Goal: Task Accomplishment & Management: Manage account settings

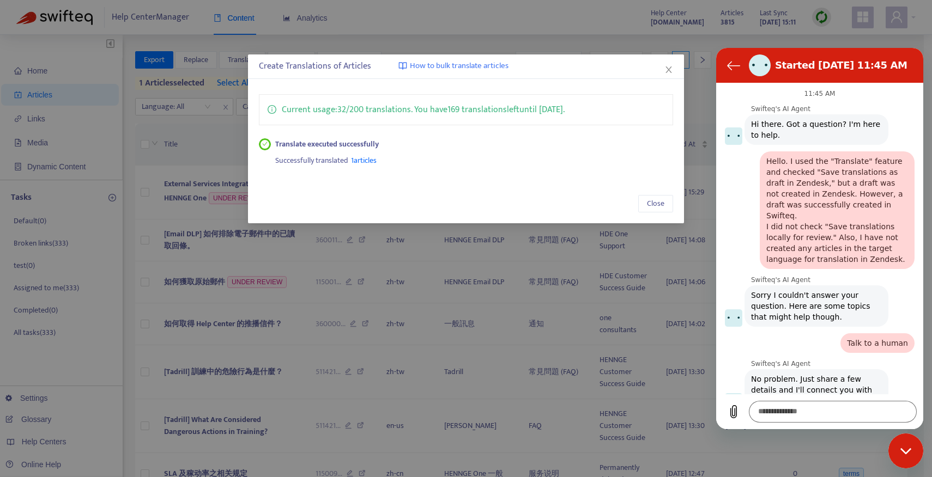
scroll to position [451, 0]
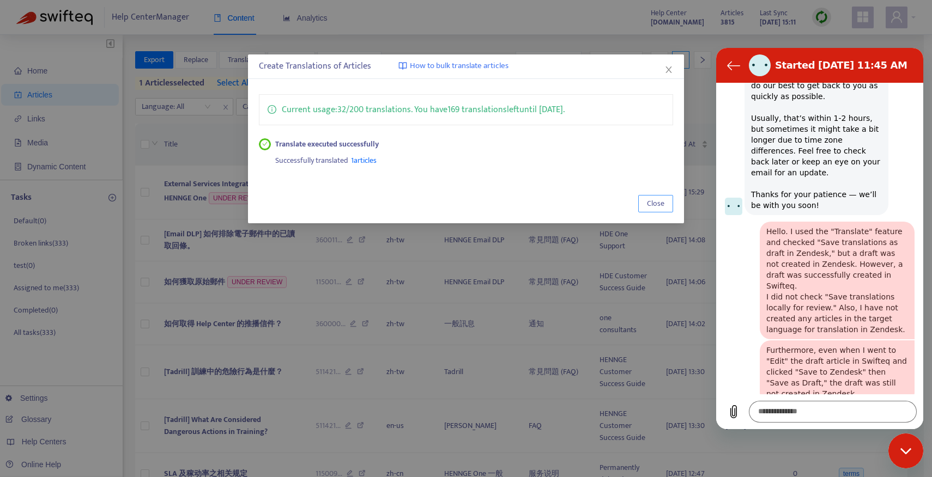
click at [656, 200] on span "Close" at bounding box center [655, 204] width 17 height 12
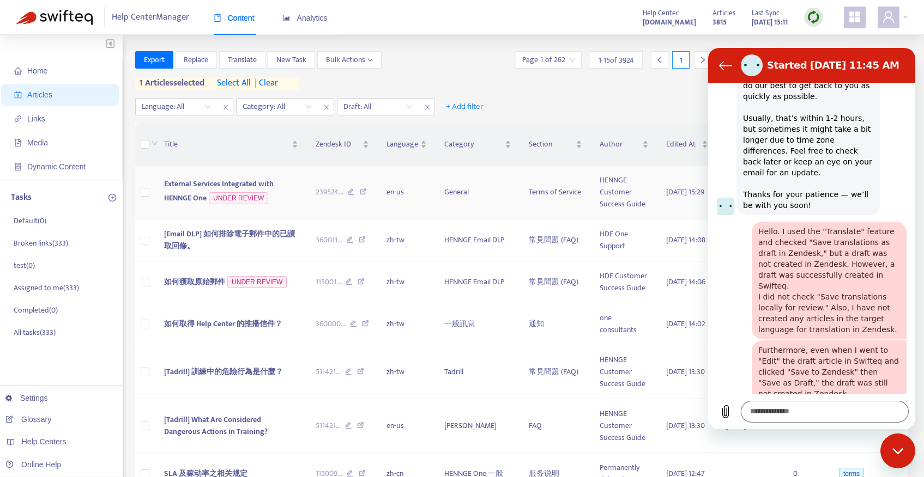
click at [212, 178] on span "External Services Integrated with HENNGE One" at bounding box center [219, 191] width 110 height 27
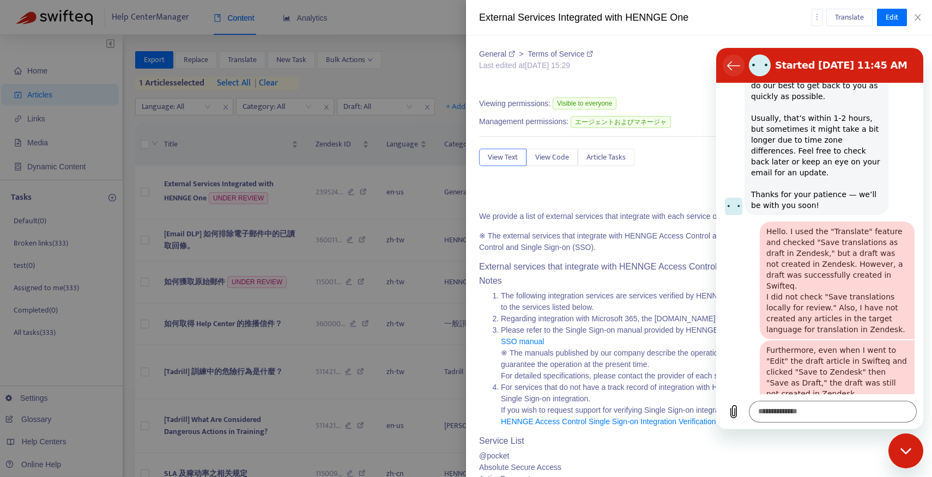
click at [726, 67] on button "Back to the conversation list" at bounding box center [734, 65] width 22 height 22
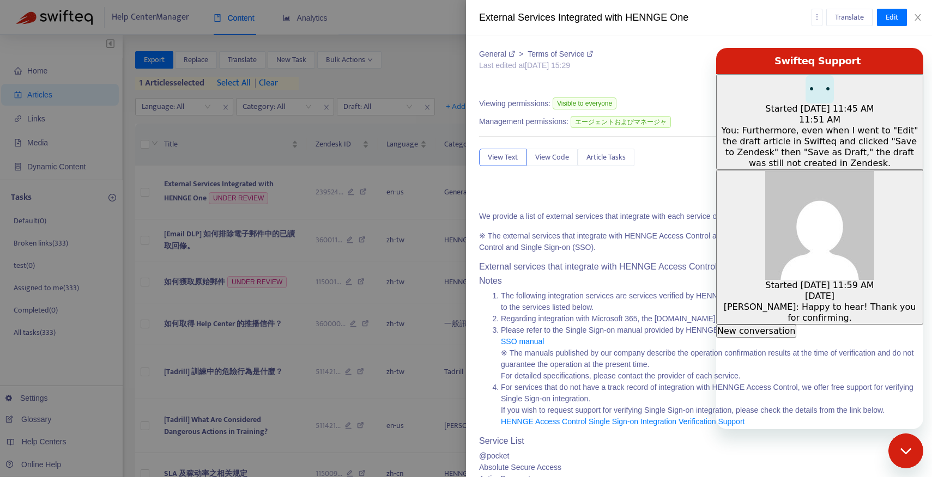
click at [773, 40] on div "General > Terms of Service Last edited at [DATE] 15:29 Zendesk ID: 239524603156…" at bounding box center [699, 256] width 466 height 442
click at [908, 450] on icon "Close messaging window" at bounding box center [905, 451] width 11 height 6
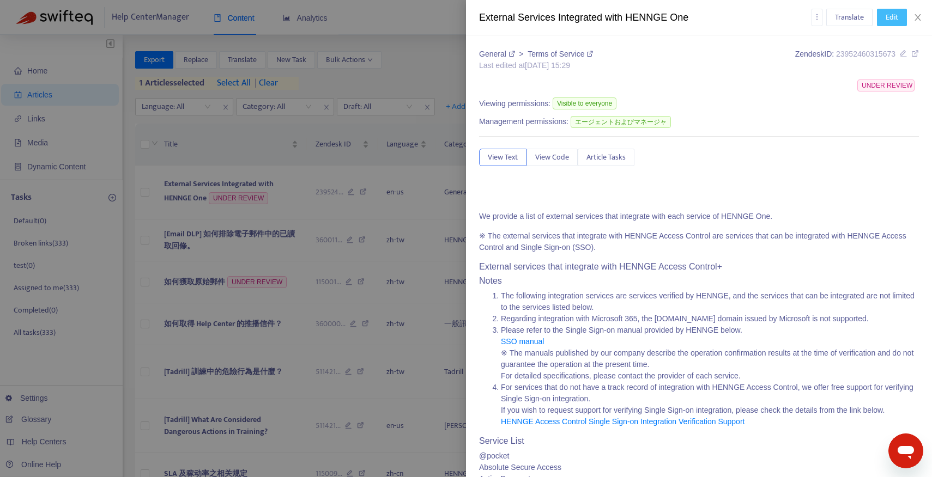
click at [886, 22] on span "Edit" at bounding box center [892, 17] width 13 height 12
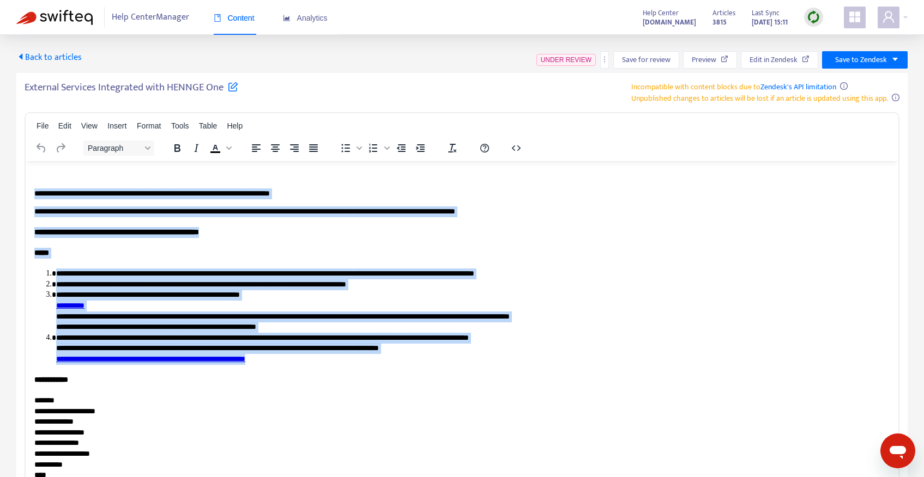
drag, startPoint x: 308, startPoint y: 362, endPoint x: 34, endPoint y: 193, distance: 322.2
click at [518, 148] on icon "button" at bounding box center [516, 148] width 13 height 13
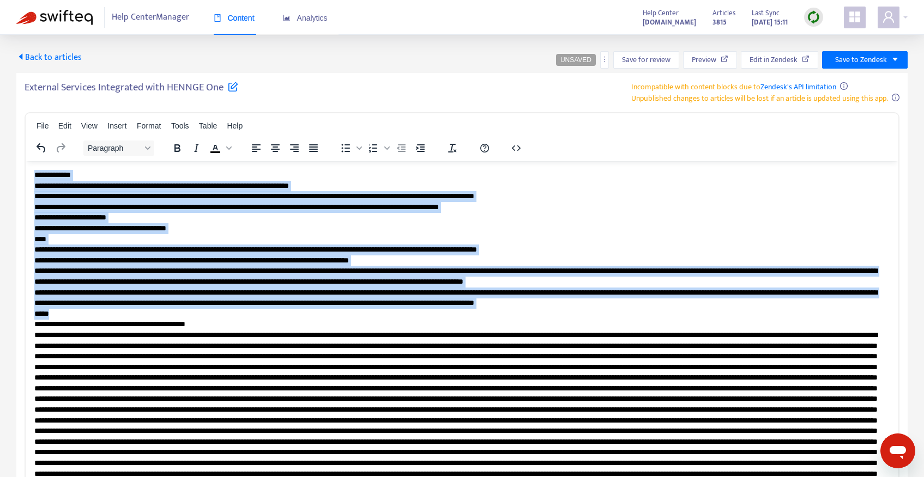
drag, startPoint x: 68, startPoint y: 309, endPoint x: 27, endPoint y: 171, distance: 144.5
copy p "**********"
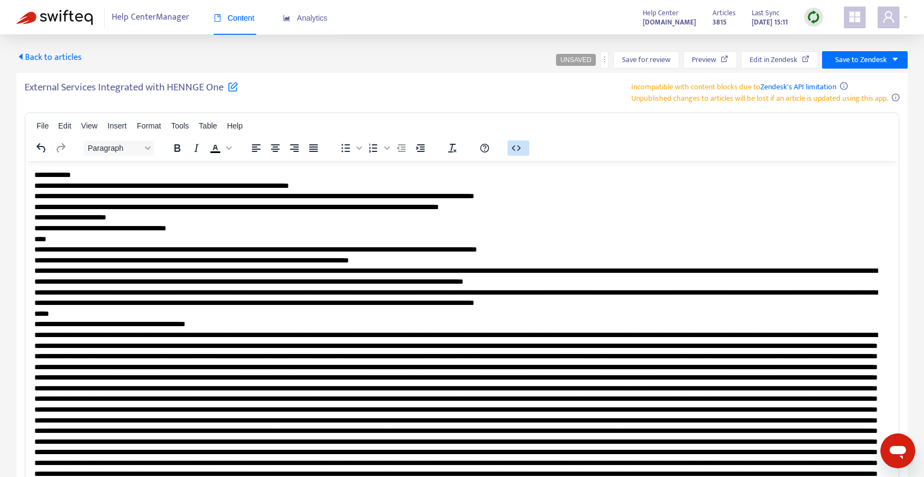
click at [526, 146] on button "button" at bounding box center [518, 148] width 22 height 15
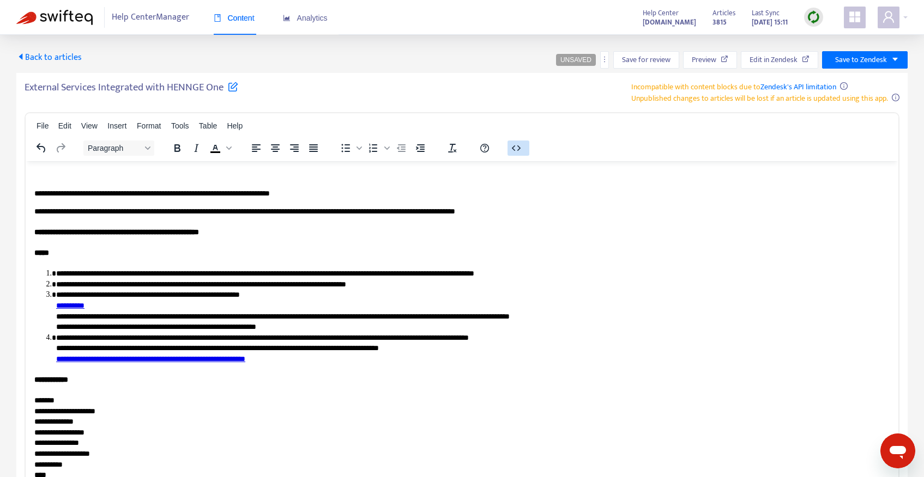
click at [519, 146] on icon "button" at bounding box center [516, 148] width 13 height 13
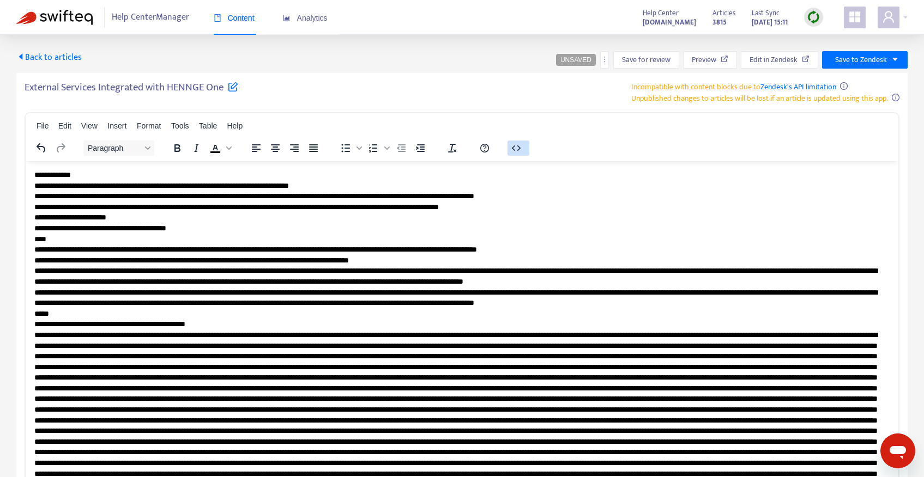
click at [519, 146] on icon "button" at bounding box center [516, 148] width 13 height 13
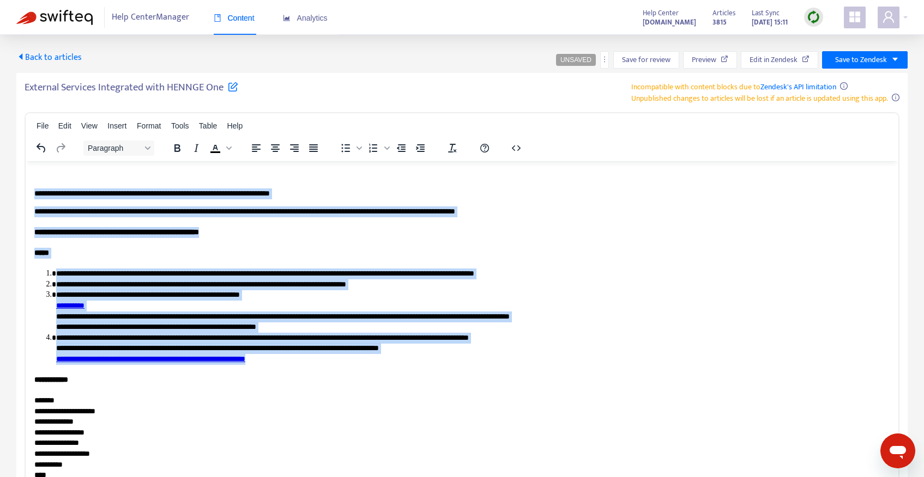
drag, startPoint x: 312, startPoint y: 362, endPoint x: 14, endPoint y: 185, distance: 346.0
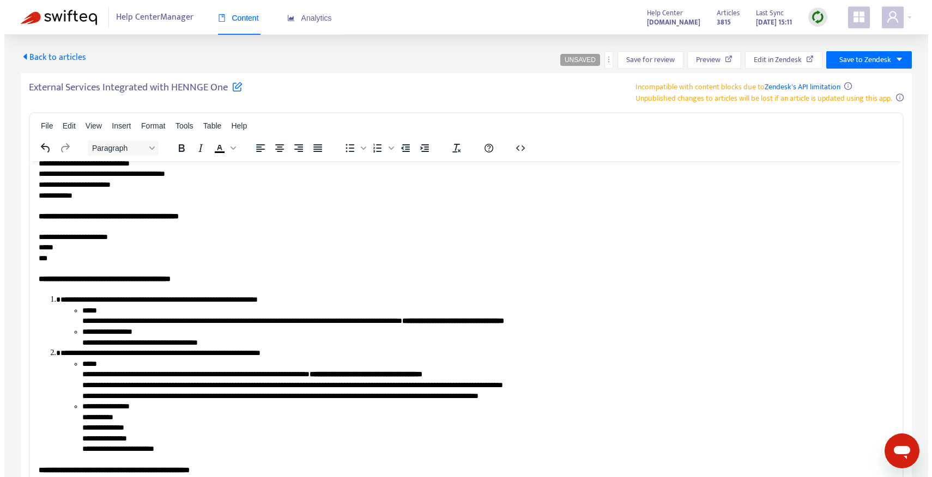
scroll to position [4715, 0]
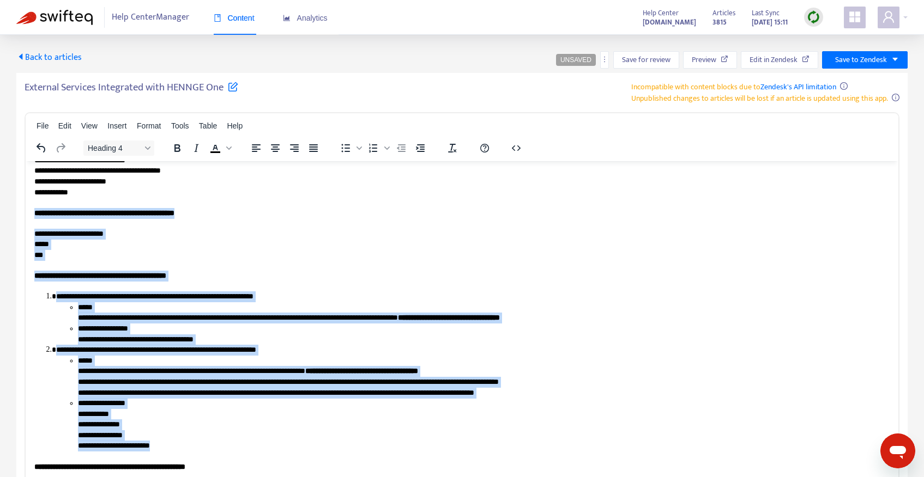
drag, startPoint x: 34, startPoint y: 211, endPoint x: 197, endPoint y: 443, distance: 282.4
copy body "**********"
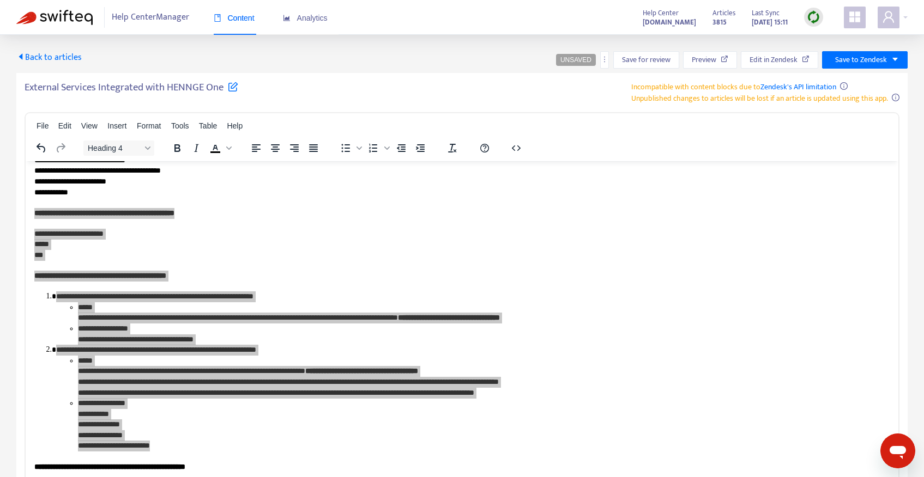
click at [438, 90] on div "External Services Integrated with HENNGE One Incompatible with content blocks d…" at bounding box center [462, 92] width 875 height 23
click at [602, 64] on button "button" at bounding box center [604, 59] width 9 height 17
click at [609, 81] on span "Rollback from Zendesk" at bounding box center [644, 81] width 72 height 13
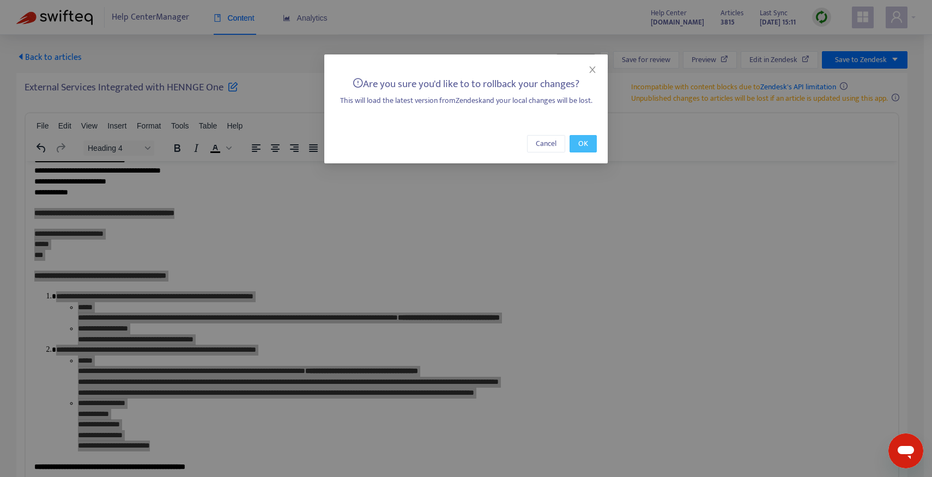
click at [573, 144] on button "OK" at bounding box center [582, 143] width 27 height 17
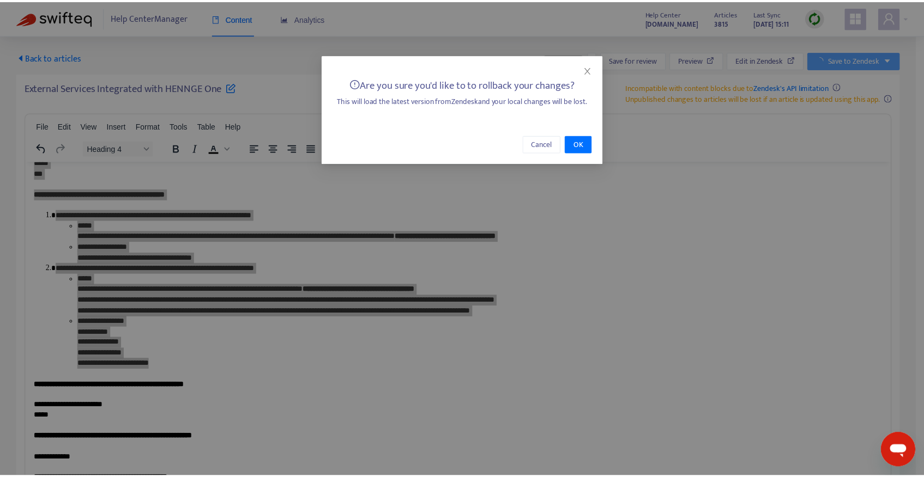
scroll to position [4715, 0]
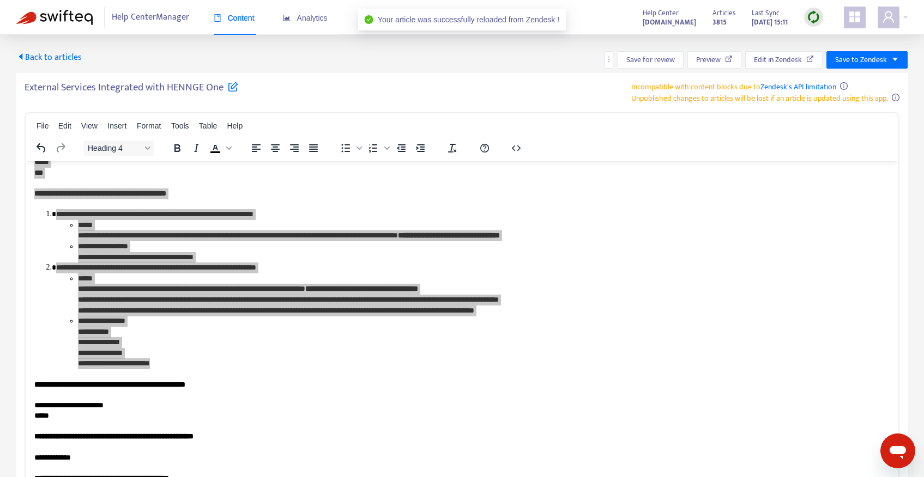
click at [59, 26] on div "Help Center Manager Content Analytics" at bounding box center [184, 17] width 337 height 35
click at [59, 15] on img at bounding box center [54, 17] width 76 height 15
